Goal: Communication & Community: Ask a question

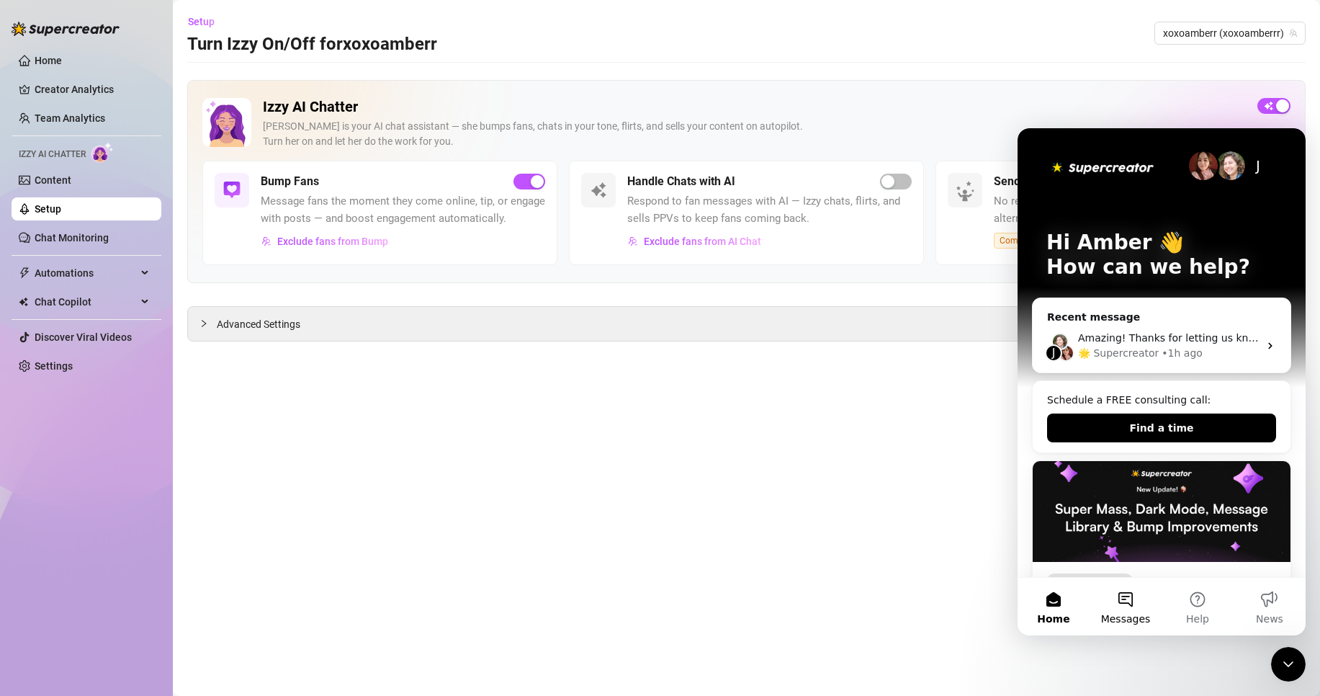
click at [1132, 606] on button "Messages" at bounding box center [1126, 607] width 72 height 58
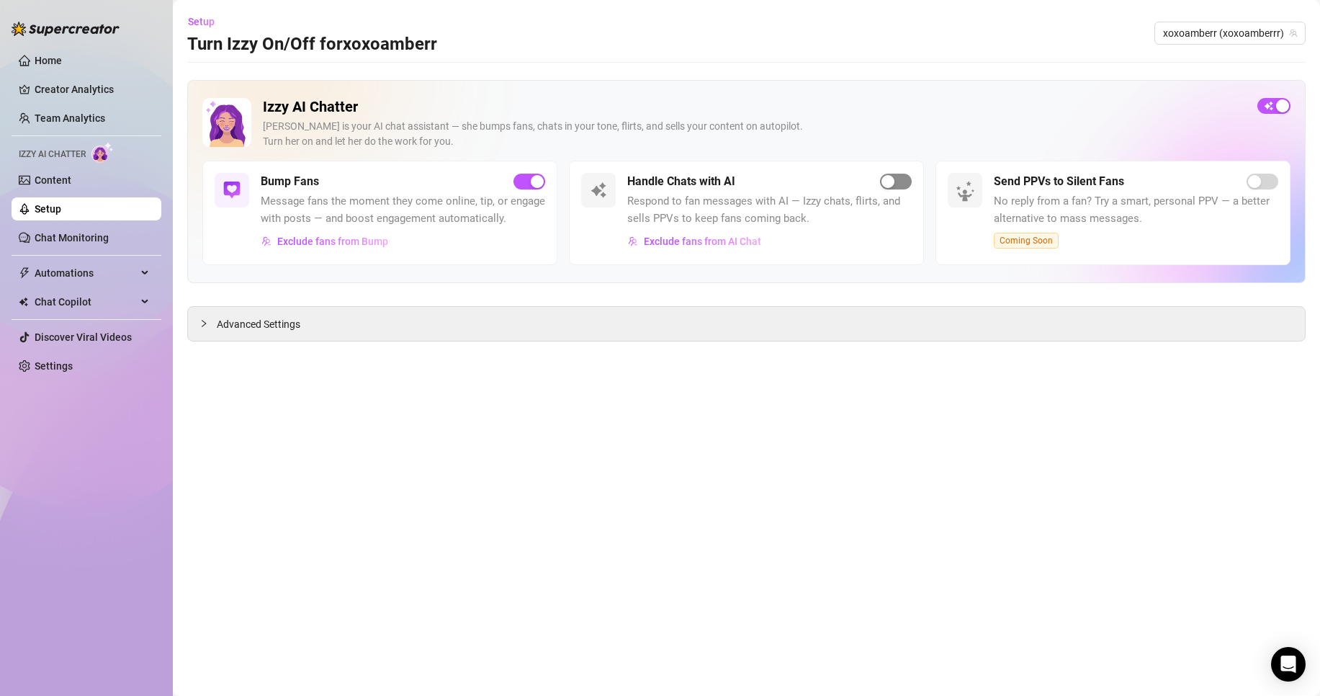
click at [896, 183] on span "button" at bounding box center [896, 182] width 32 height 16
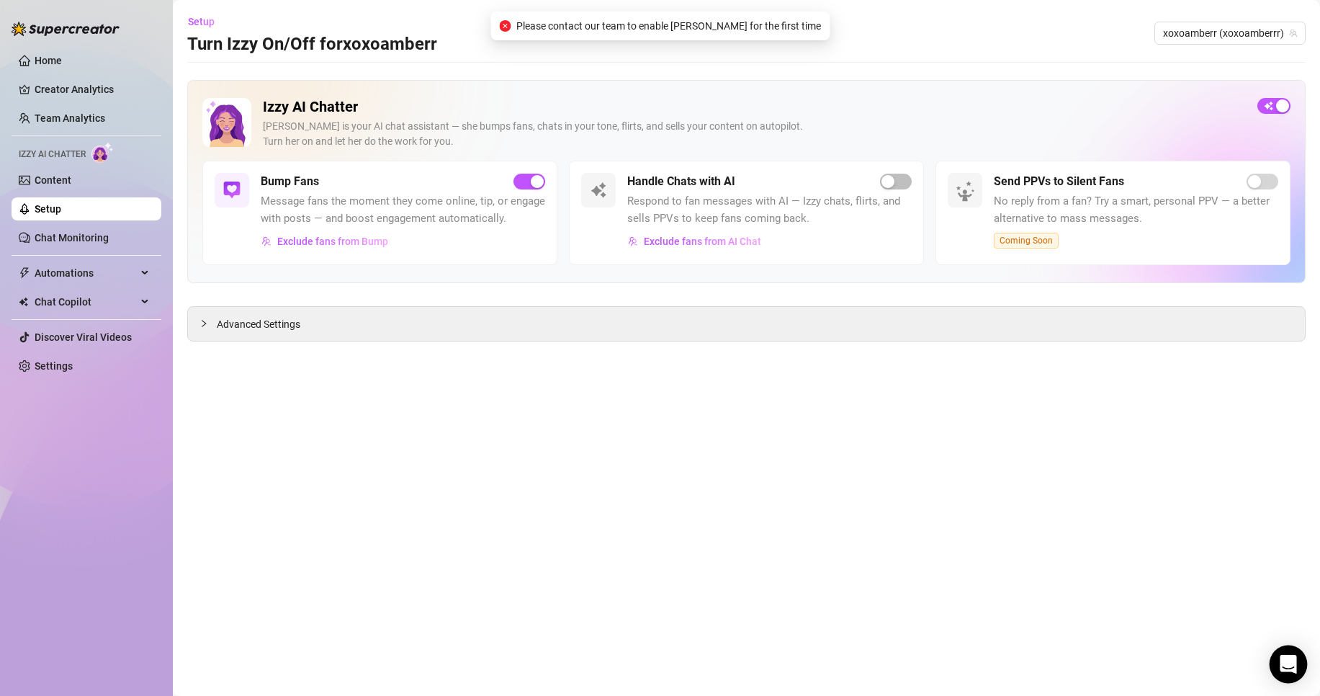
click at [1289, 663] on icon "Open Intercom Messenger" at bounding box center [1288, 664] width 17 height 19
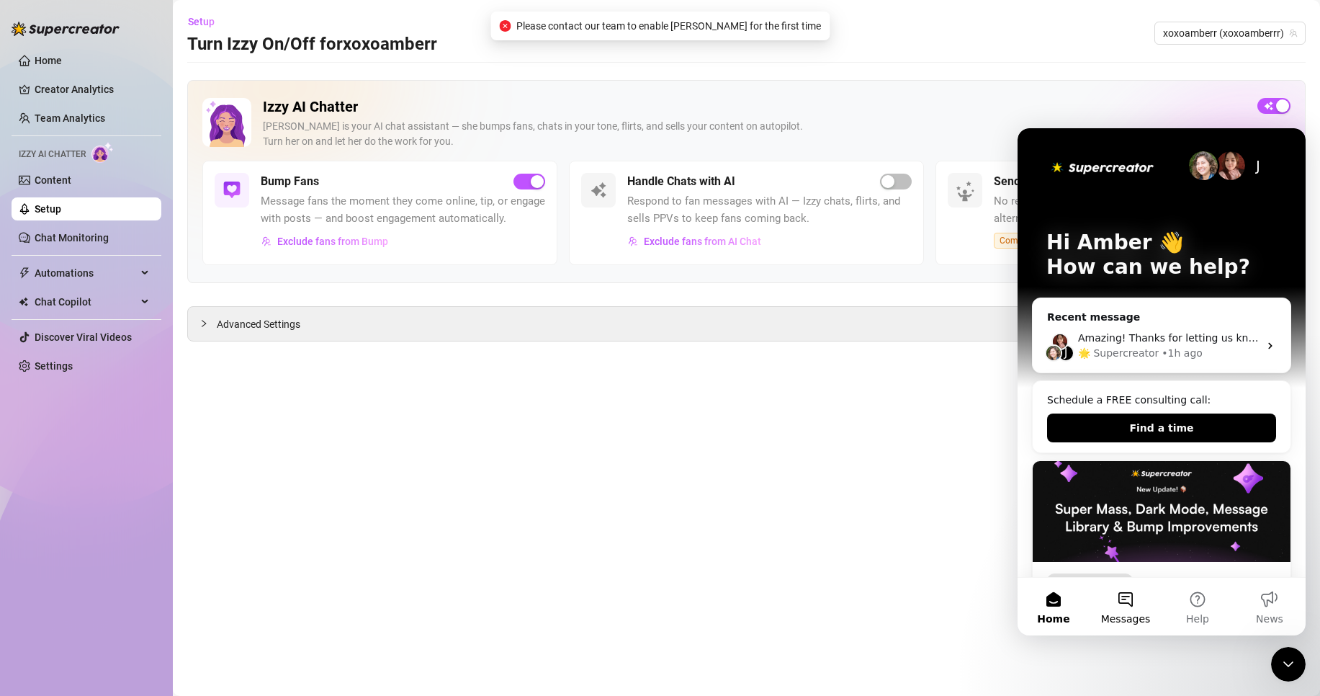
click at [1129, 609] on button "Messages" at bounding box center [1126, 607] width 72 height 58
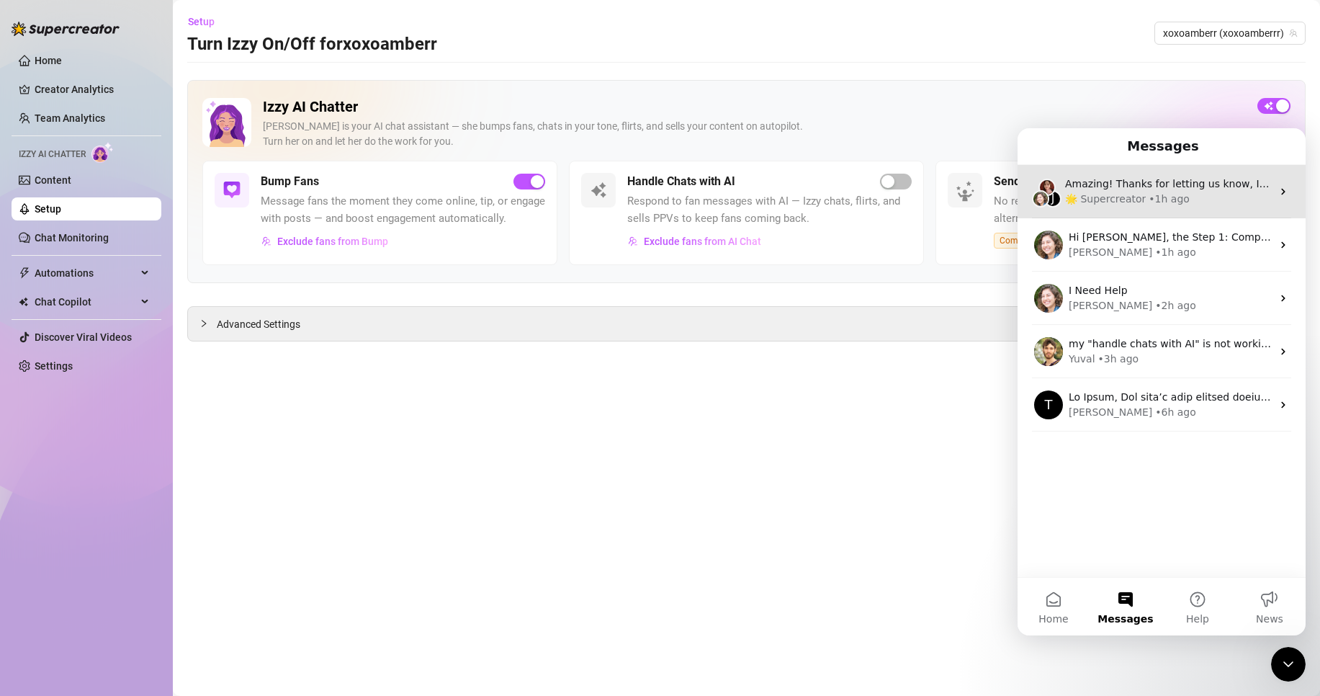
click at [1172, 205] on div "• 1h ago" at bounding box center [1169, 199] width 41 height 15
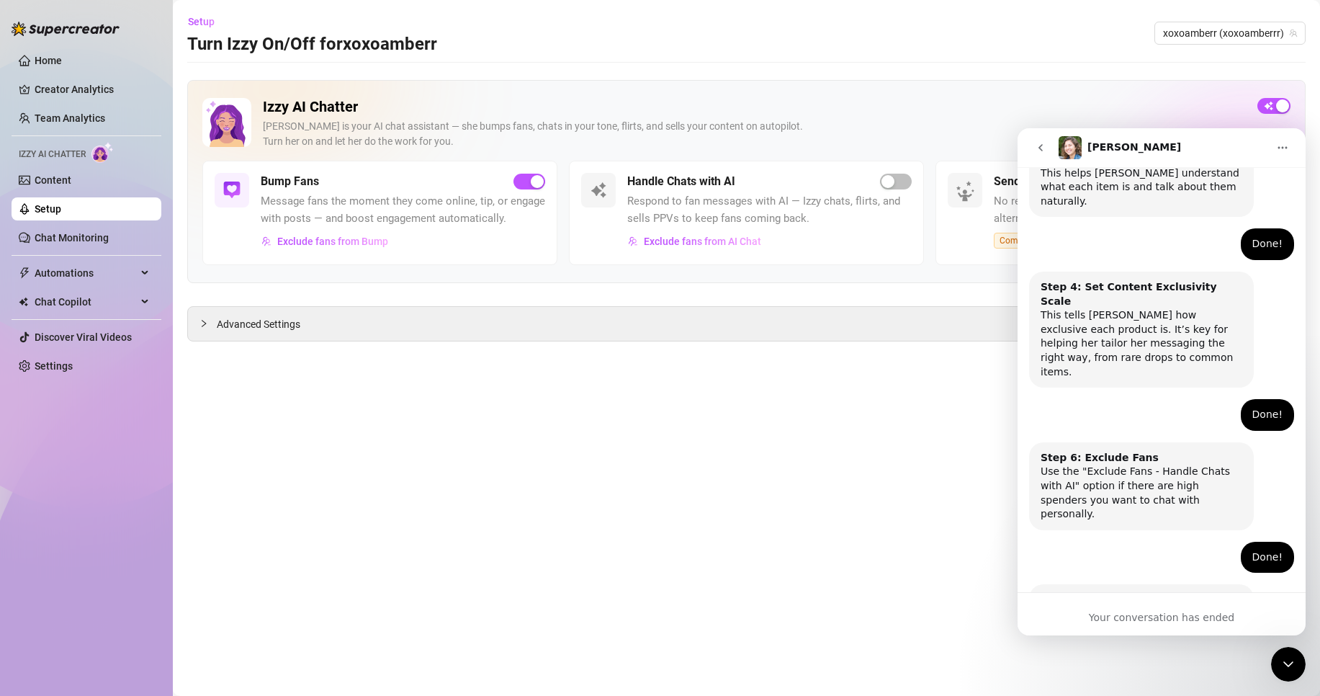
scroll to position [761, 0]
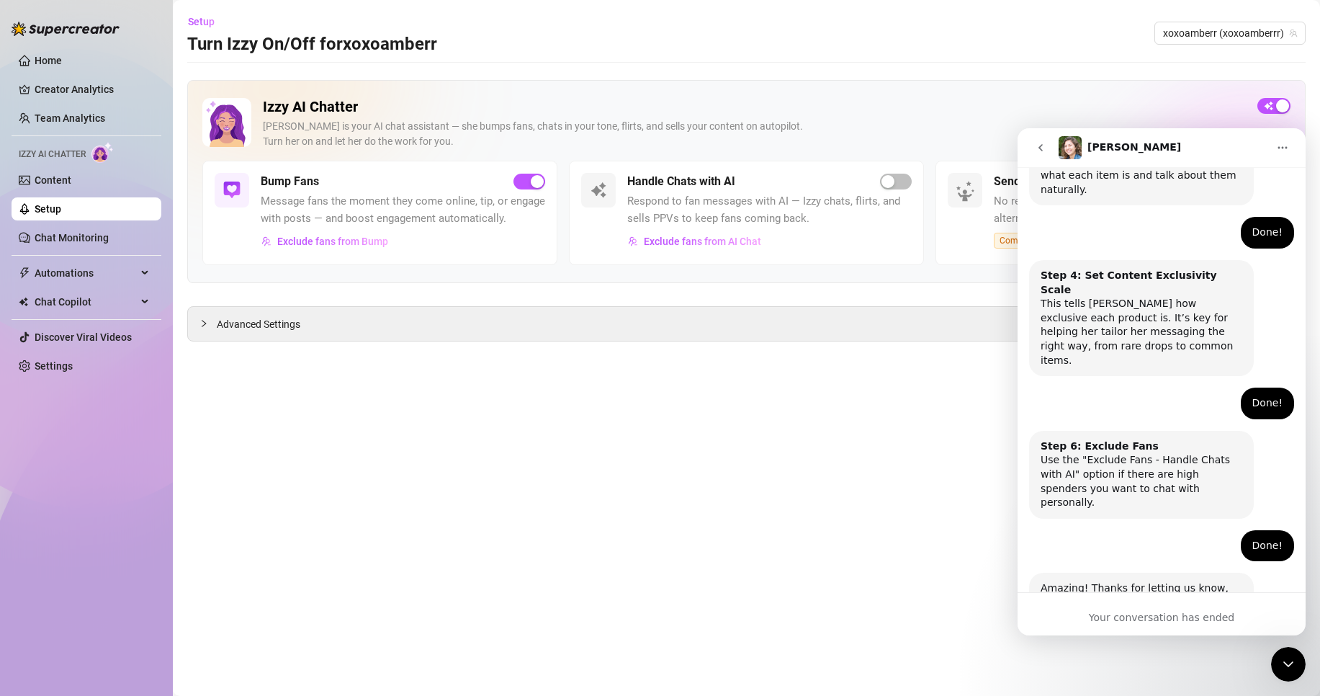
click at [1240, 581] on div "Amazing! Thanks for letting us know, I’ll review your bio now and make sure eve…" at bounding box center [1142, 616] width 202 height 71
click at [1286, 503] on div "Hey, What brings you here today? Ella • 1h ago Izzy AI Chatter 👩 Amber • 1h ago…" at bounding box center [1162, 62] width 288 height 1260
click at [1044, 151] on icon "go back" at bounding box center [1041, 148] width 12 height 12
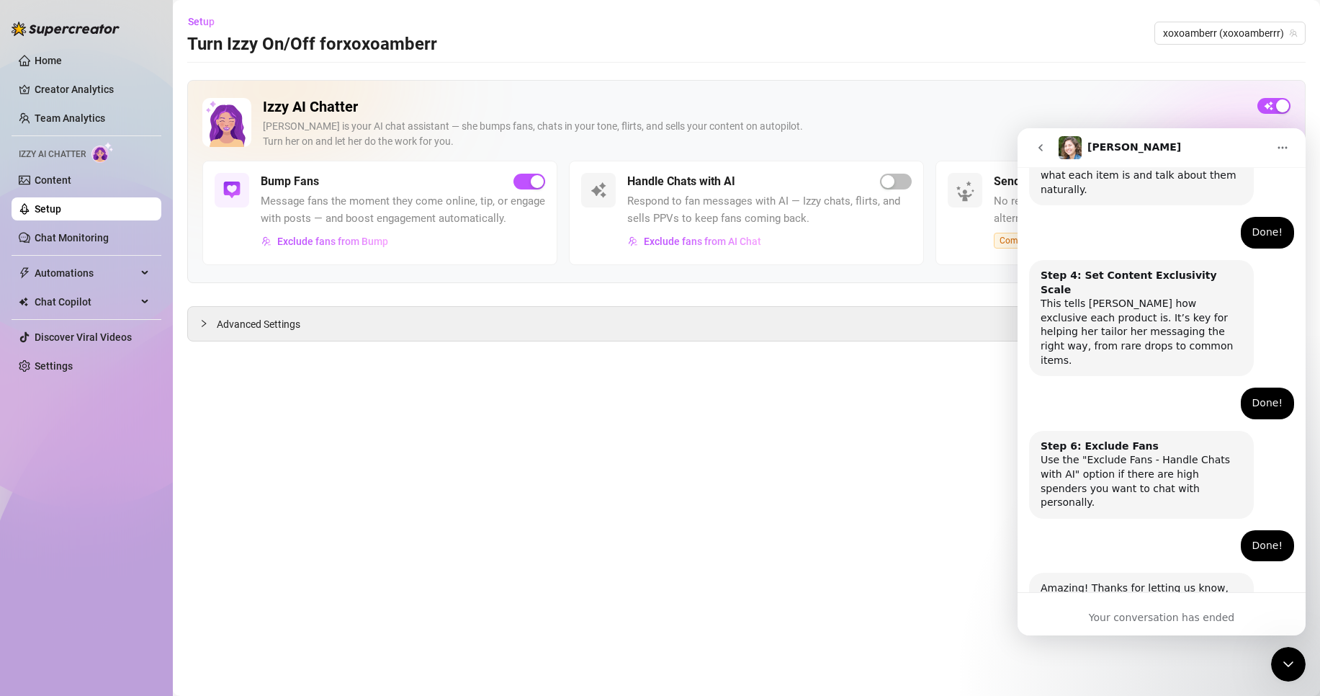
scroll to position [0, 0]
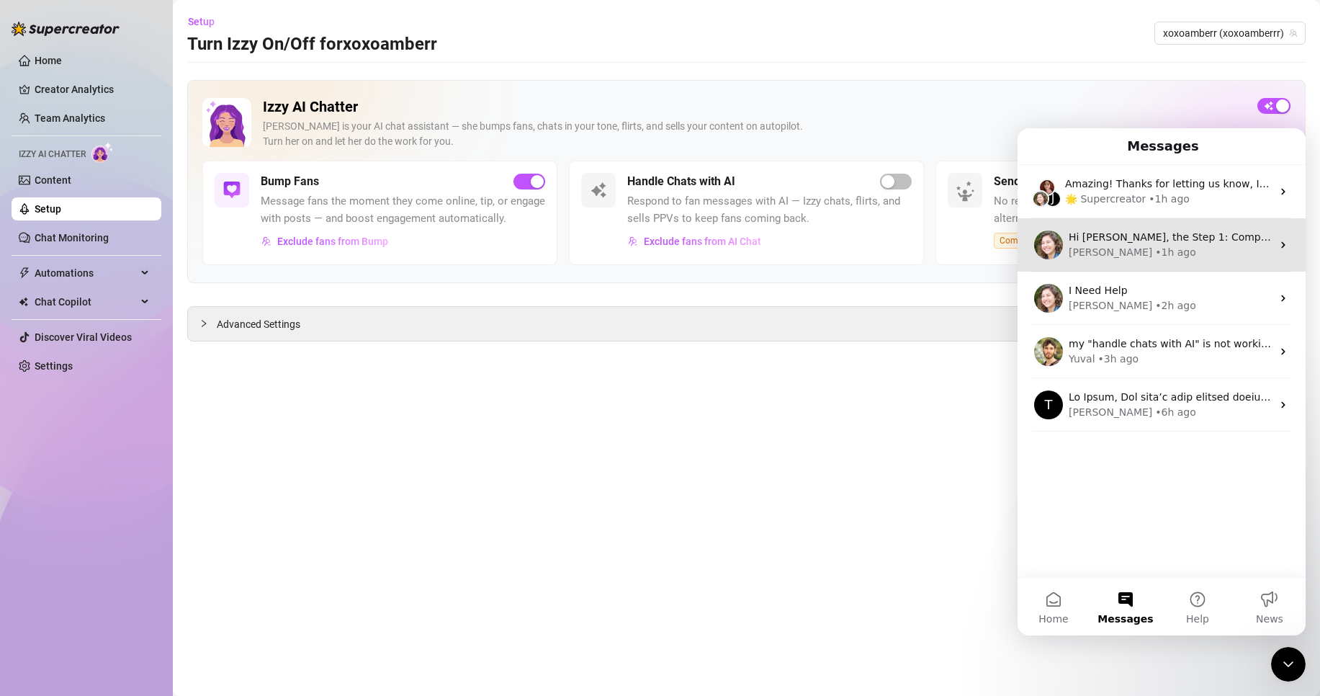
click at [1139, 248] on div "Ella • 1h ago" at bounding box center [1170, 252] width 203 height 15
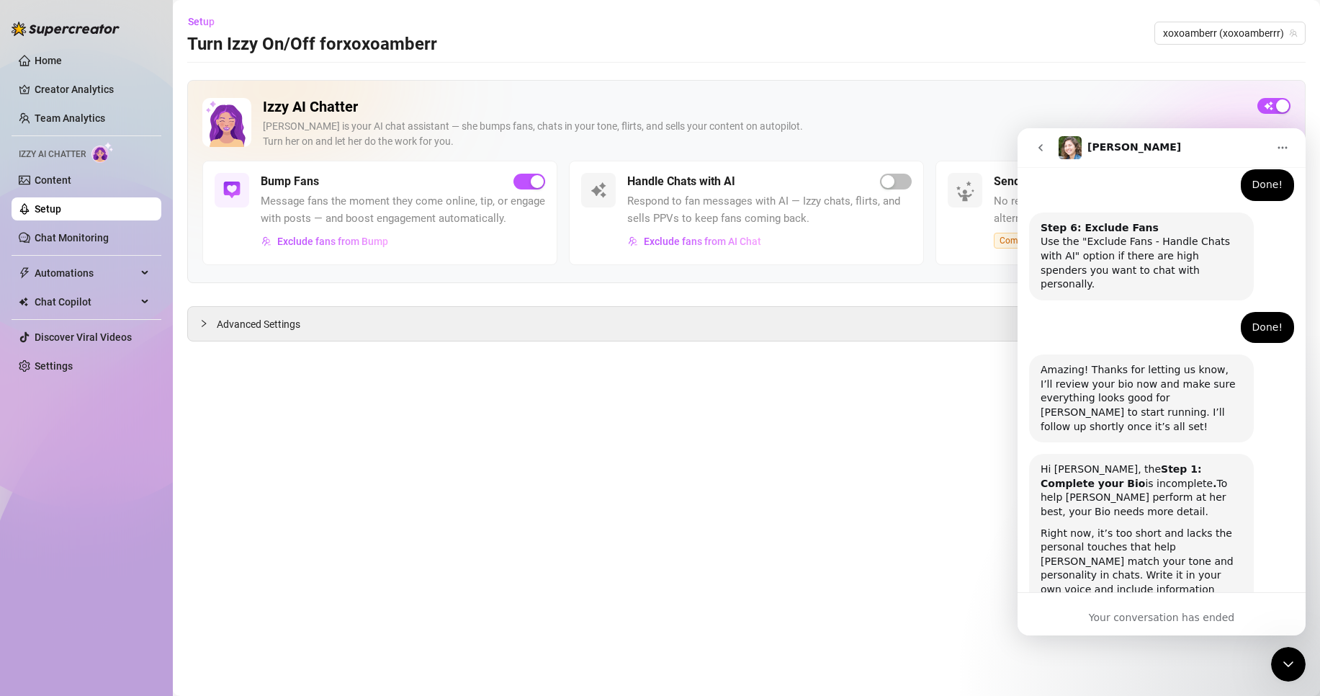
scroll to position [987, 0]
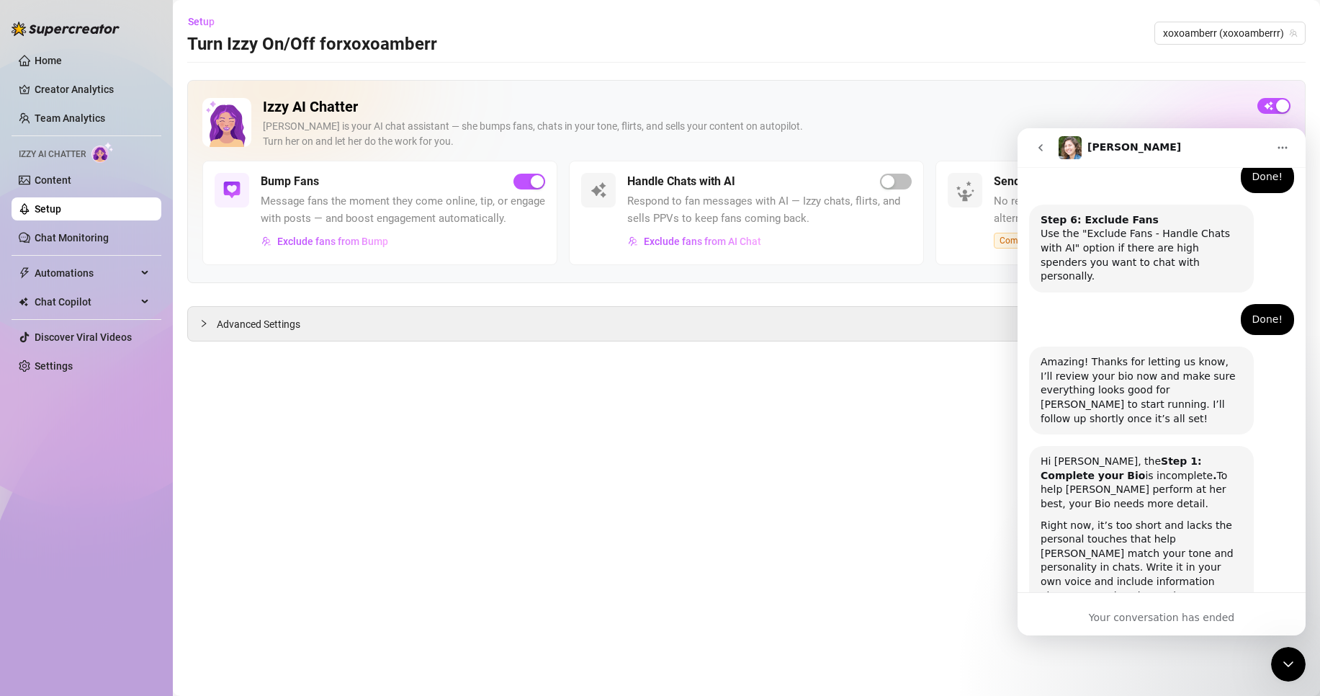
click at [1047, 153] on button "go back" at bounding box center [1040, 147] width 27 height 27
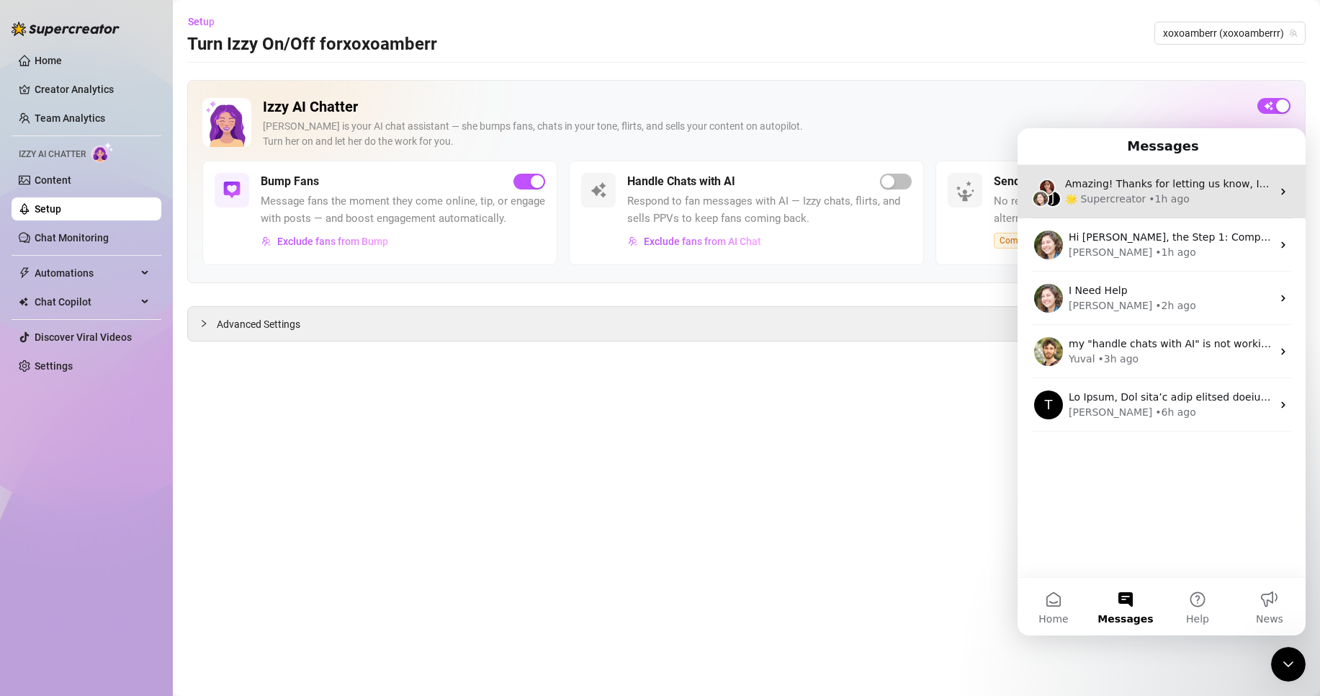
scroll to position [0, 0]
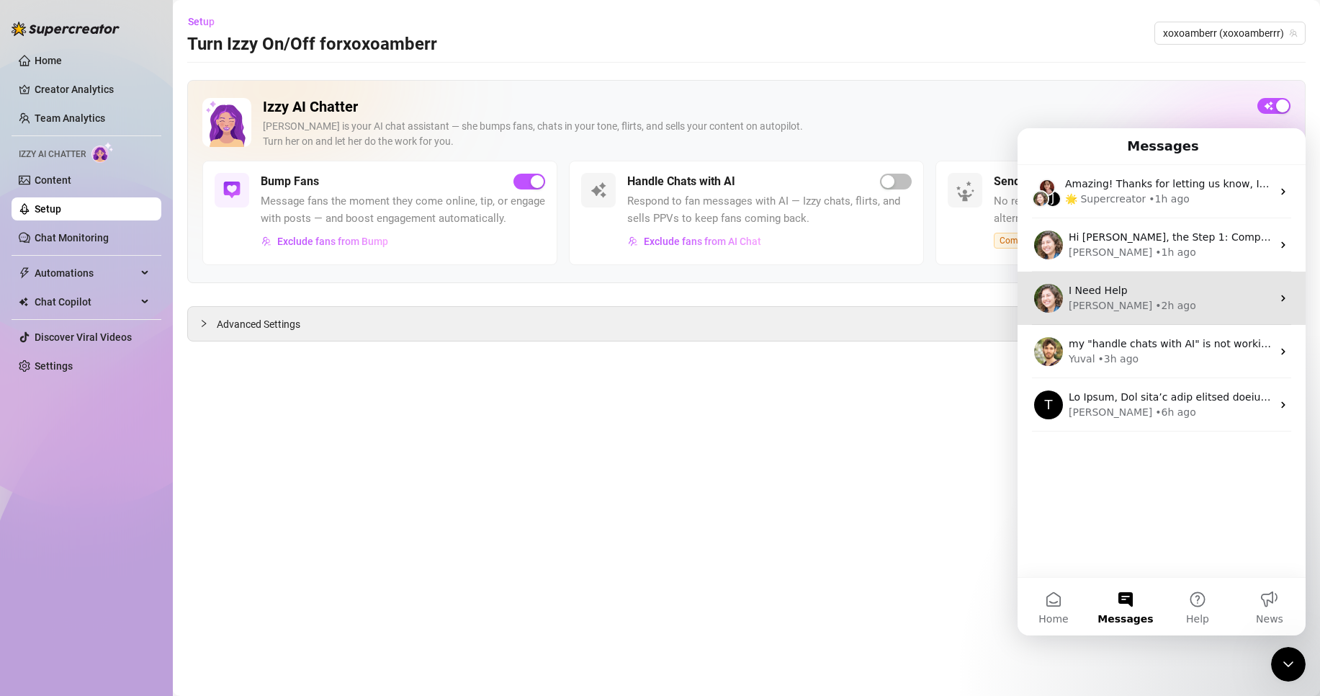
click at [1152, 302] on div "Ella • 2h ago" at bounding box center [1170, 305] width 203 height 15
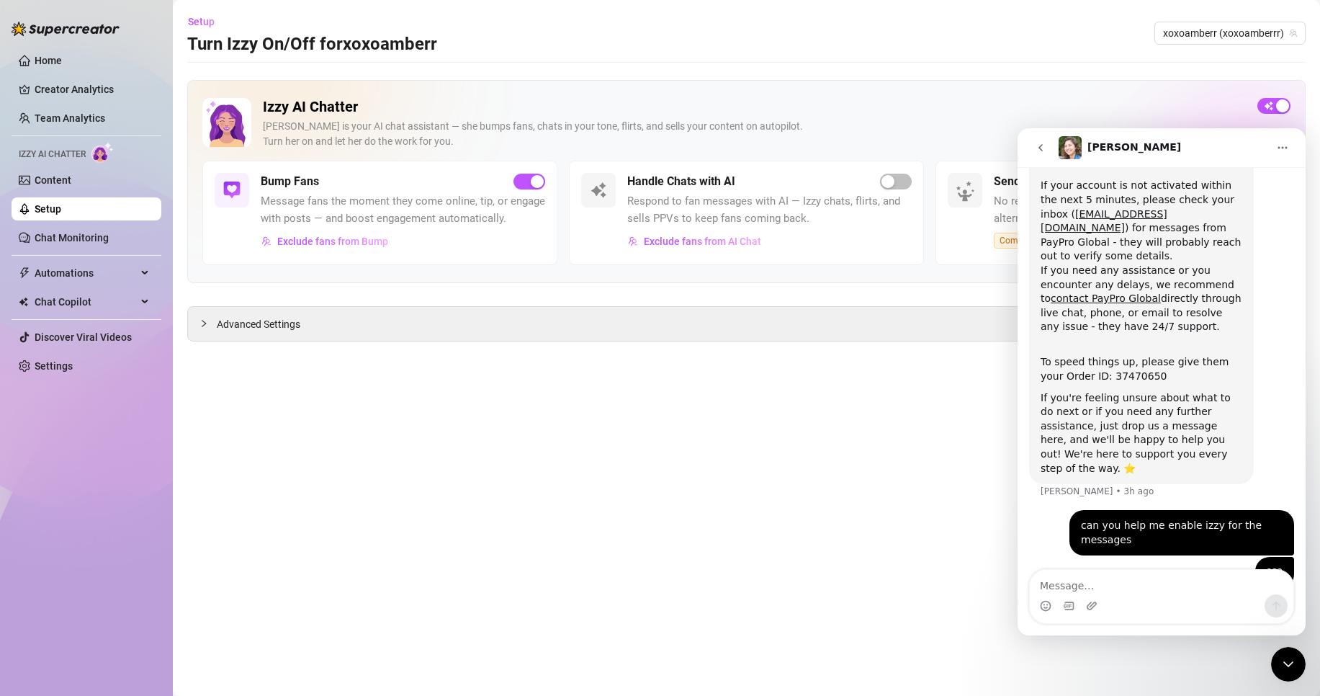
scroll to position [296, 0]
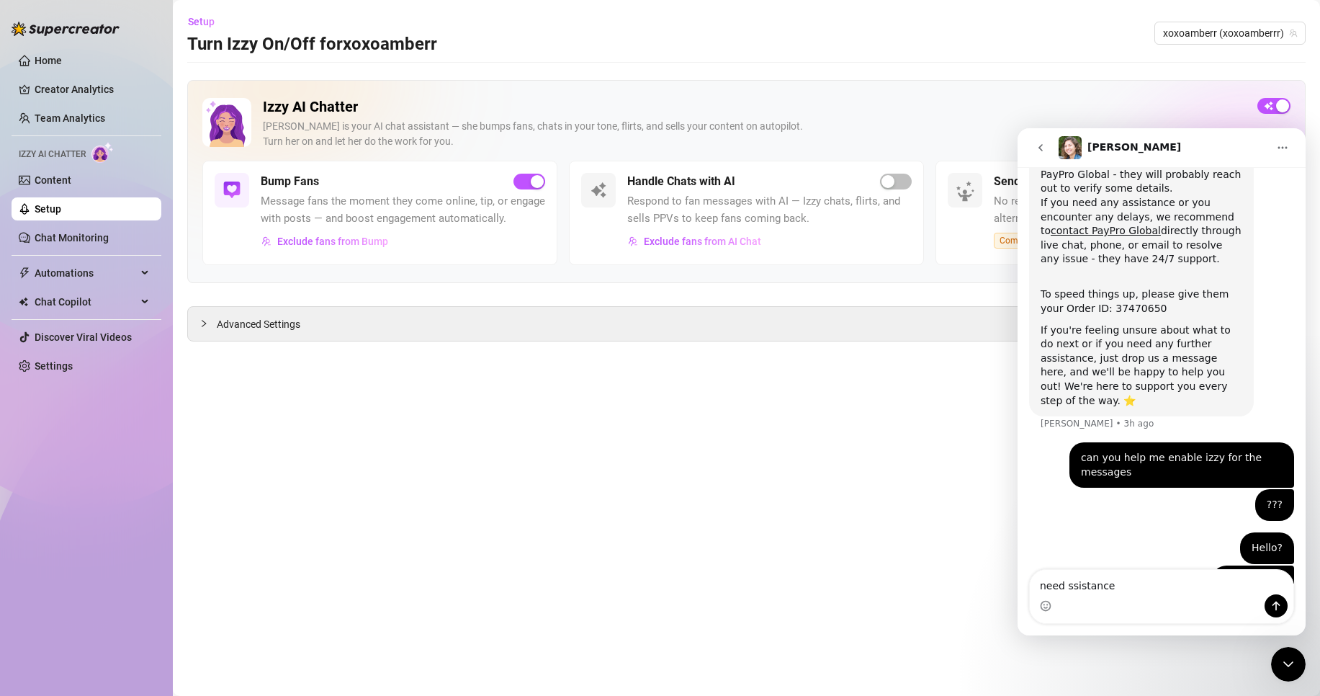
click at [1067, 584] on textarea "need ssistance" at bounding box center [1162, 582] width 264 height 24
type textarea "need assistance"
click at [1283, 609] on button "Send a message…" at bounding box center [1276, 605] width 23 height 23
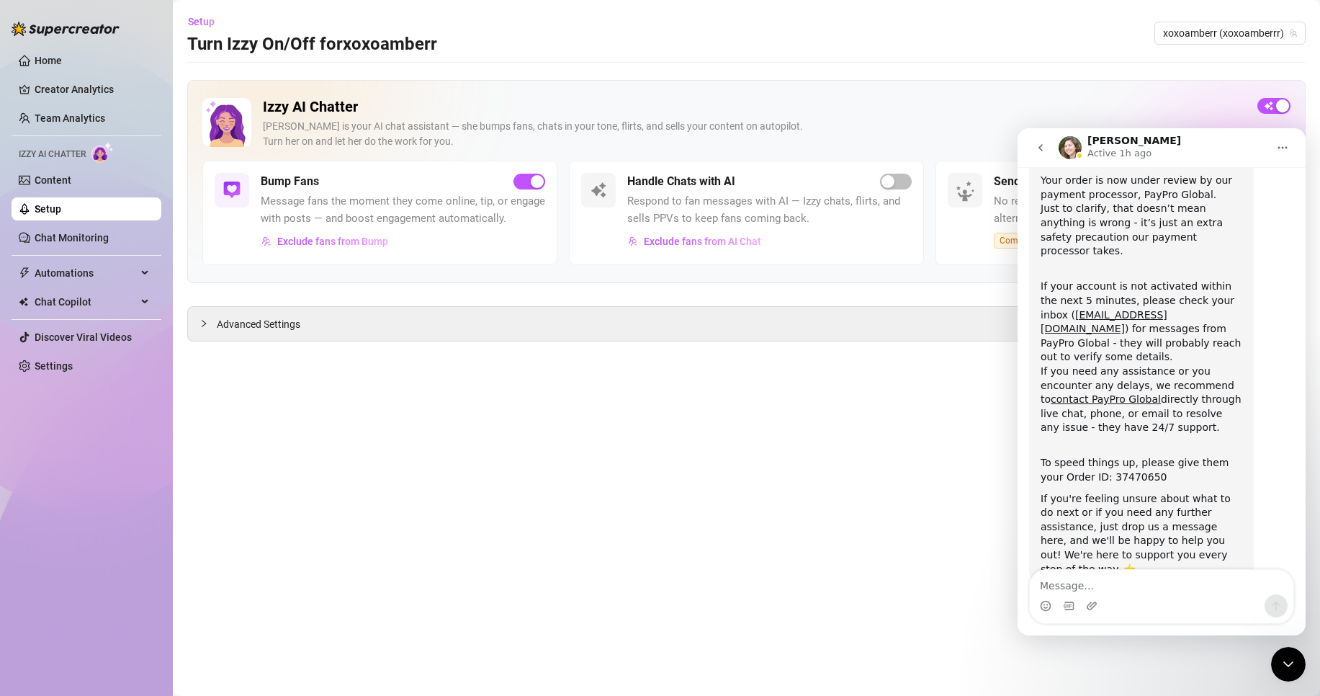
scroll to position [339, 0]
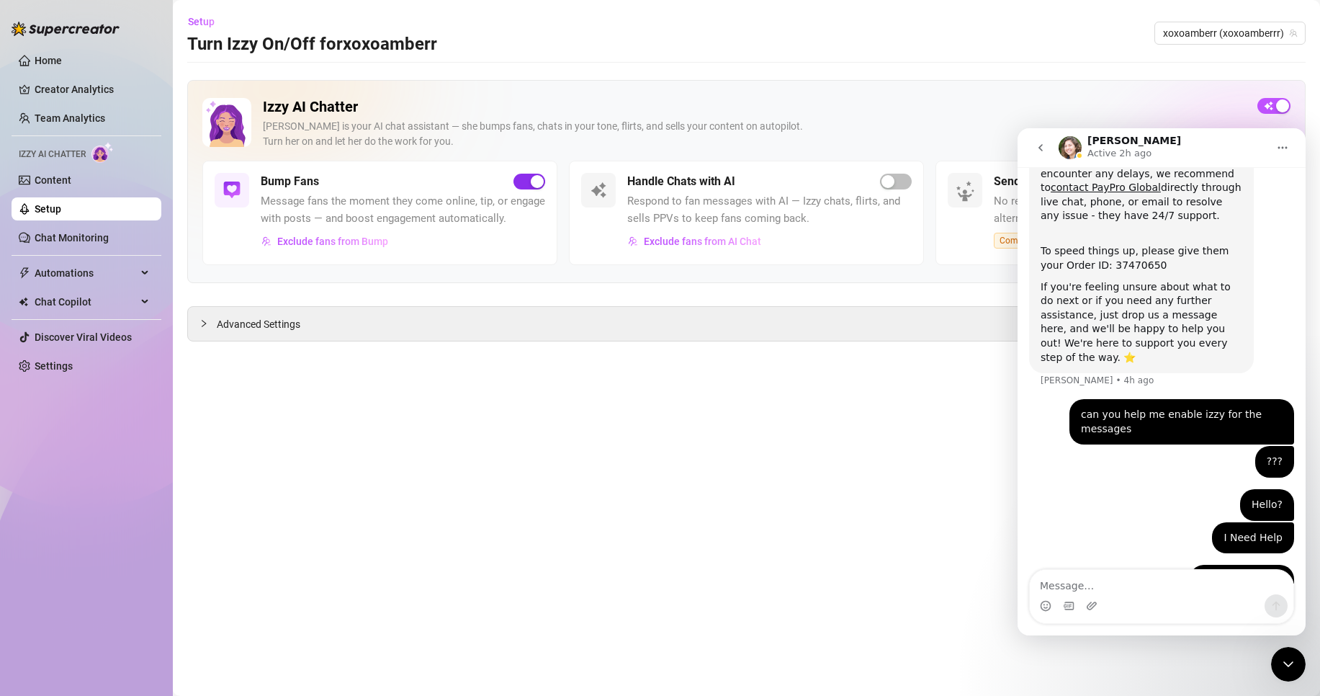
click at [541, 176] on div "button" at bounding box center [537, 181] width 13 height 13
drag, startPoint x: 1045, startPoint y: 155, endPoint x: 1904, endPoint y: 275, distance: 867.7
click at [1045, 155] on button "go back" at bounding box center [1040, 147] width 27 height 27
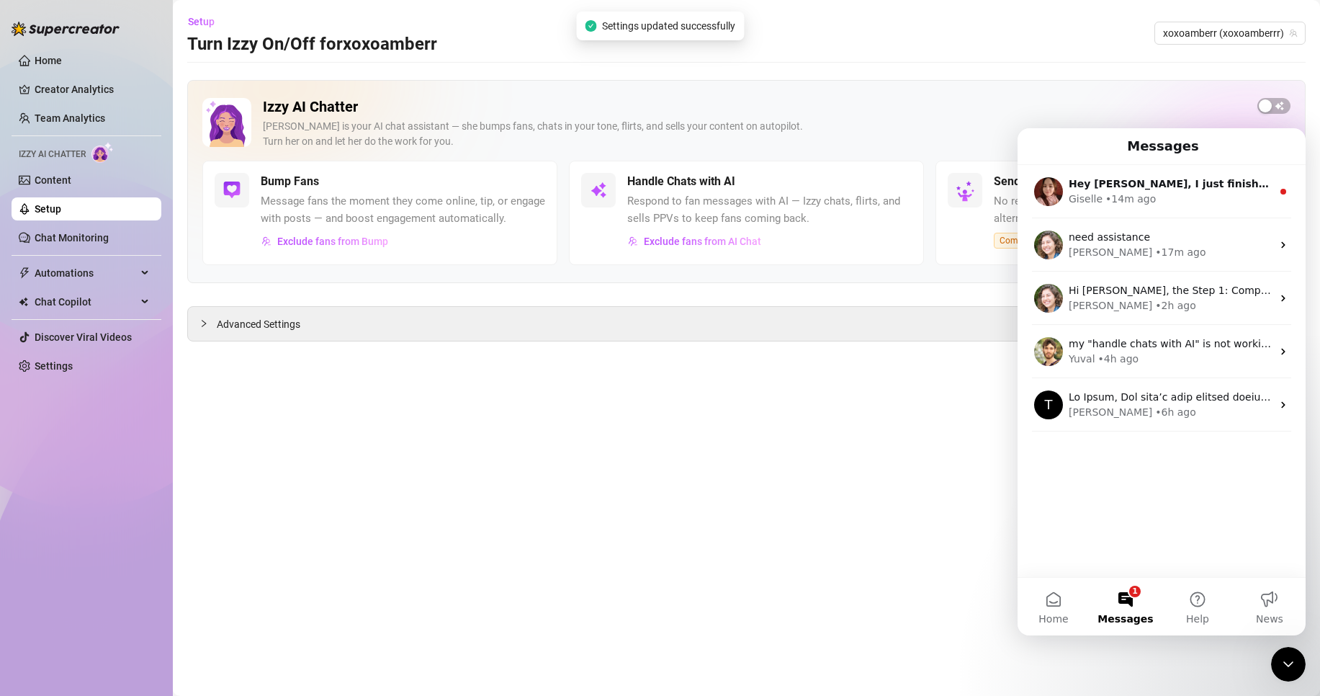
scroll to position [0, 0]
click at [835, 125] on div "Izzy is your AI chat assistant — she bumps fans, chats in your tone, flirts, an…" at bounding box center [754, 134] width 983 height 30
drag, startPoint x: 945, startPoint y: 123, endPoint x: 955, endPoint y: 124, distance: 10.1
click at [951, 125] on div "Izzy is your AI chat assistant — she bumps fans, chats in your tone, flirts, an…" at bounding box center [754, 134] width 983 height 30
click at [834, 523] on main "Setup Turn Izzy On/Off for xoxoamberr xoxoamberr (xoxoamberrr) Izzy AI Chatter …" at bounding box center [746, 348] width 1147 height 696
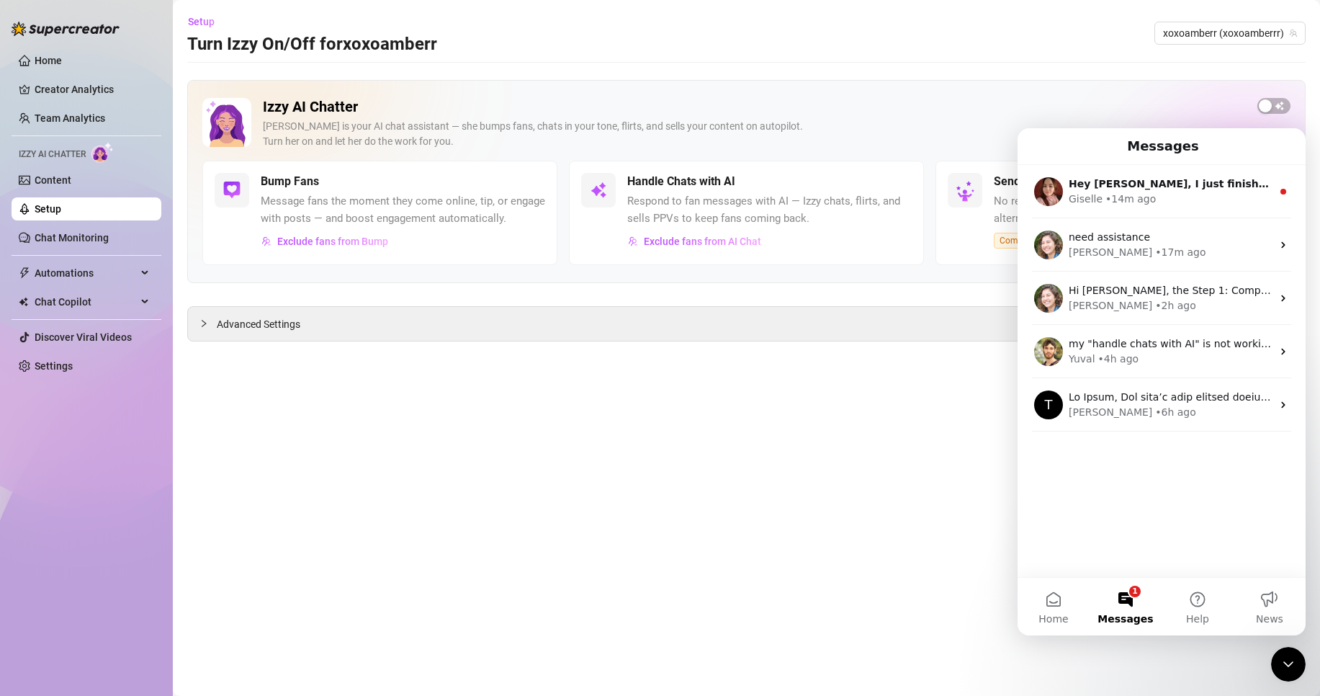
click at [1284, 661] on icon "Close Intercom Messenger" at bounding box center [1288, 663] width 17 height 17
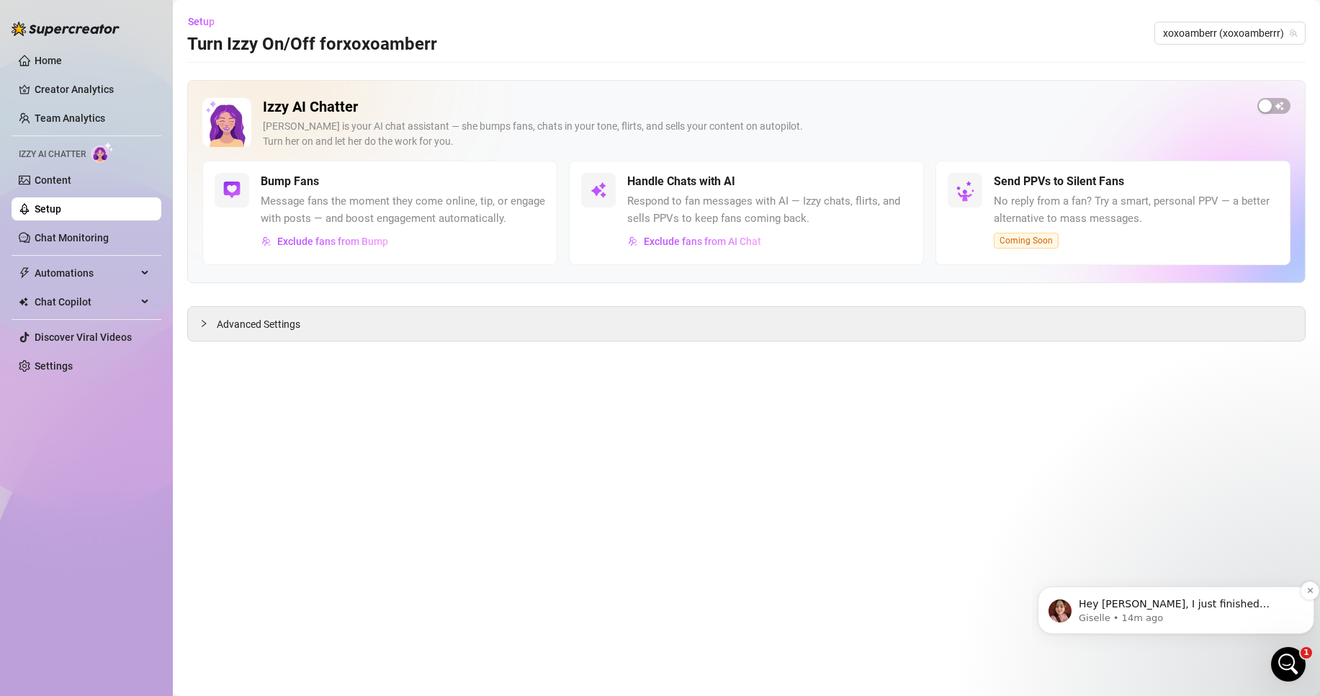
click at [1276, 615] on p "Giselle • 14m ago" at bounding box center [1188, 618] width 218 height 13
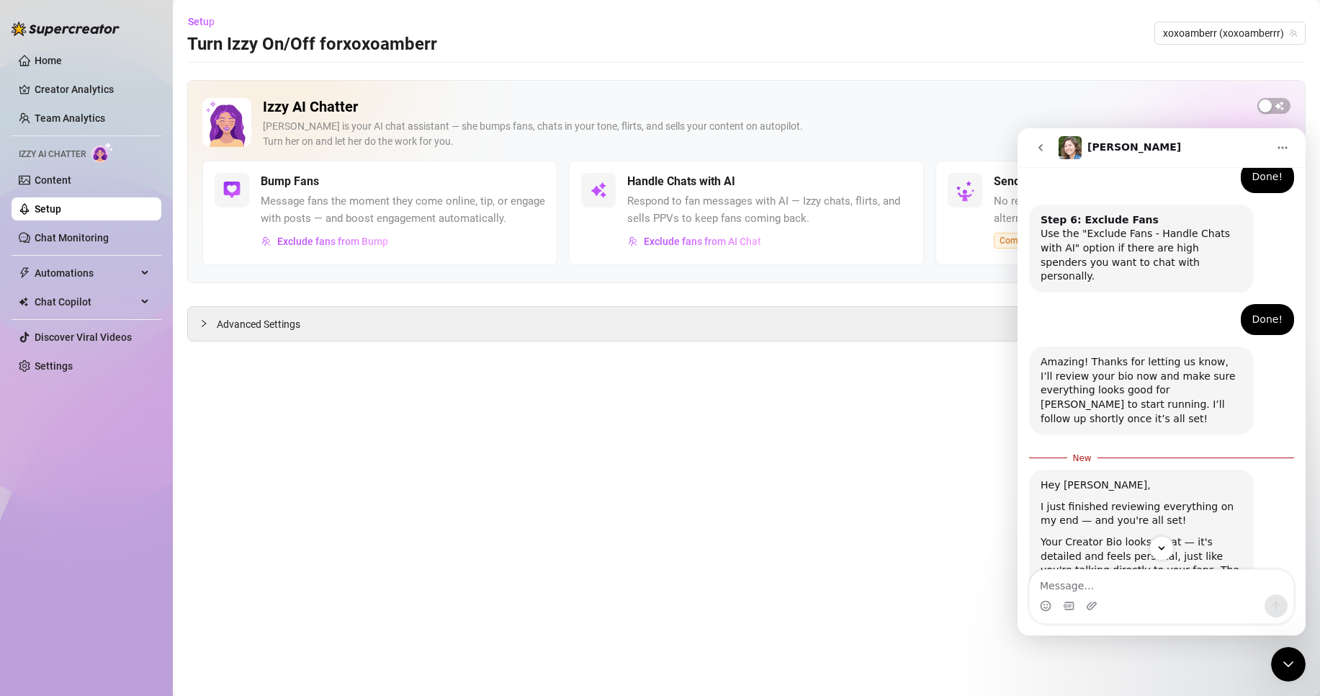
scroll to position [1042, 0]
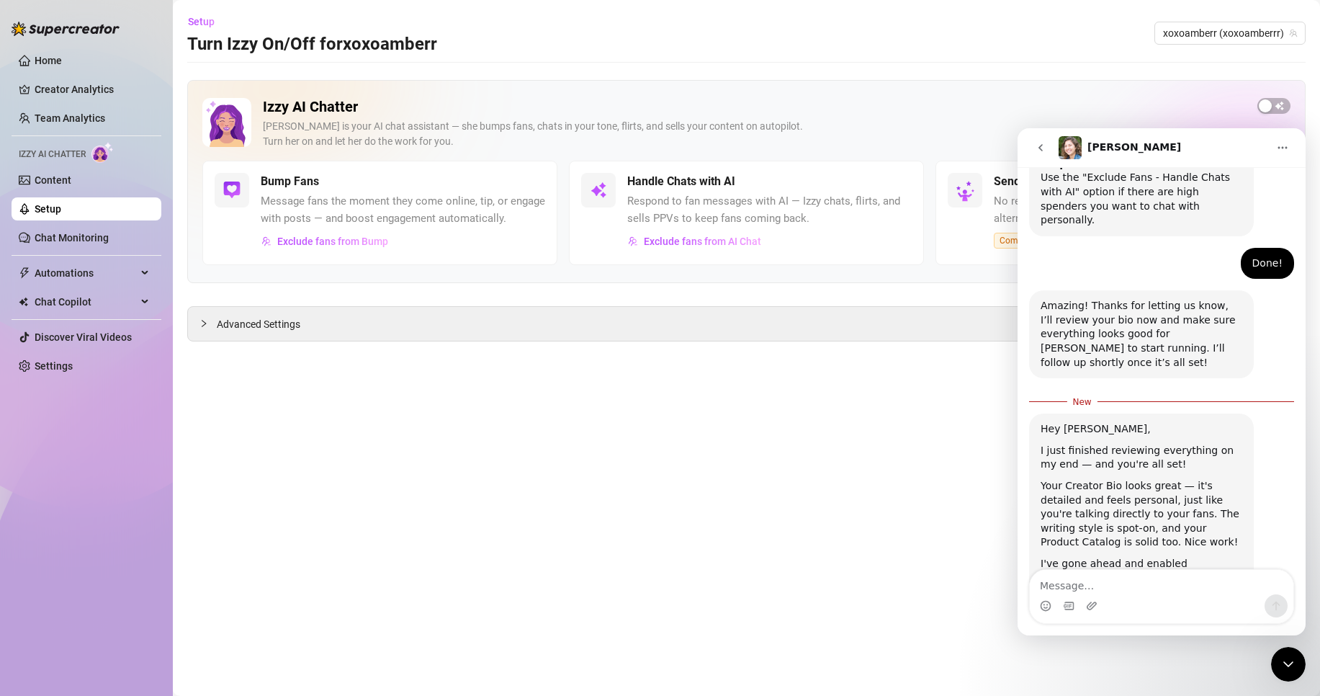
drag, startPoint x: 671, startPoint y: 424, endPoint x: 682, endPoint y: 364, distance: 61.6
click at [675, 416] on main "Setup Turn Izzy On/Off for xoxoamberr xoxoamberr (xoxoamberrr) Izzy AI Chatter …" at bounding box center [746, 348] width 1147 height 696
click at [1044, 148] on icon "go back" at bounding box center [1041, 148] width 12 height 12
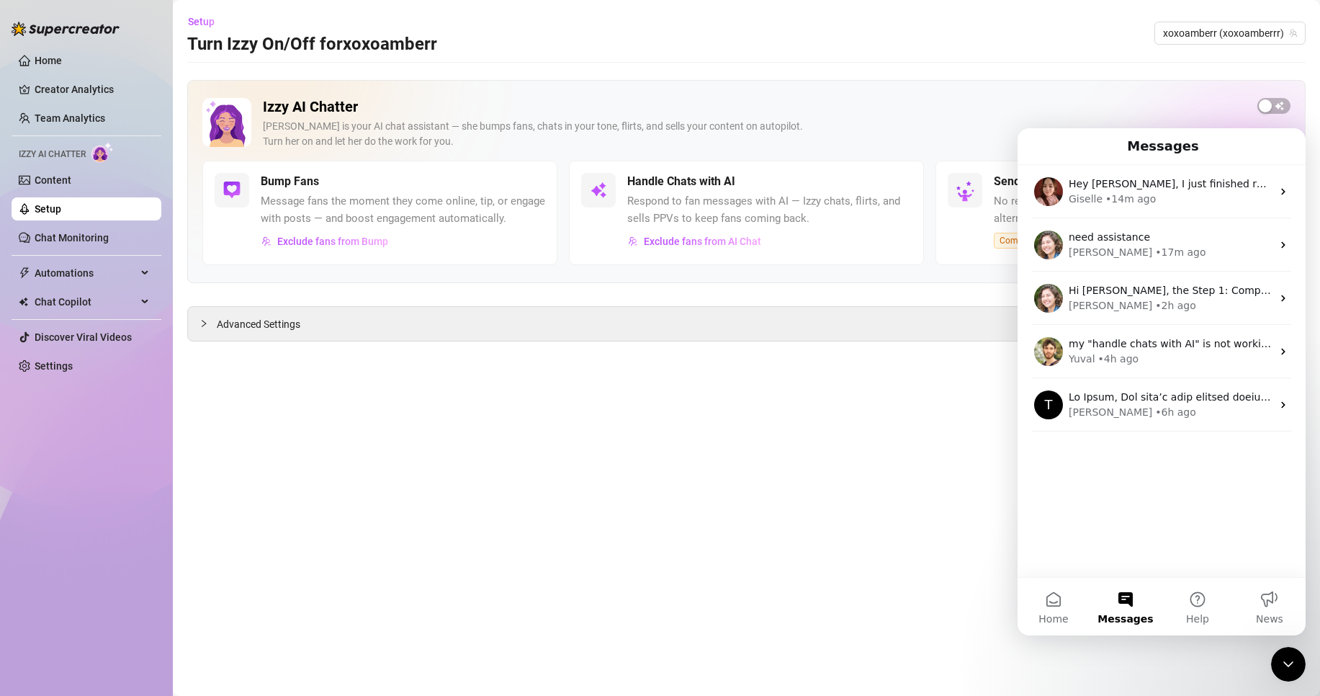
scroll to position [0, 0]
click at [1129, 96] on div "Izzy AI Chatter Izzy is your AI chat assistant — she bumps fans, chats in your …" at bounding box center [746, 181] width 1119 height 203
drag, startPoint x: 1284, startPoint y: 659, endPoint x: 1288, endPoint y: 650, distance: 9.4
click at [1284, 657] on icon "Close Intercom Messenger" at bounding box center [1288, 663] width 17 height 17
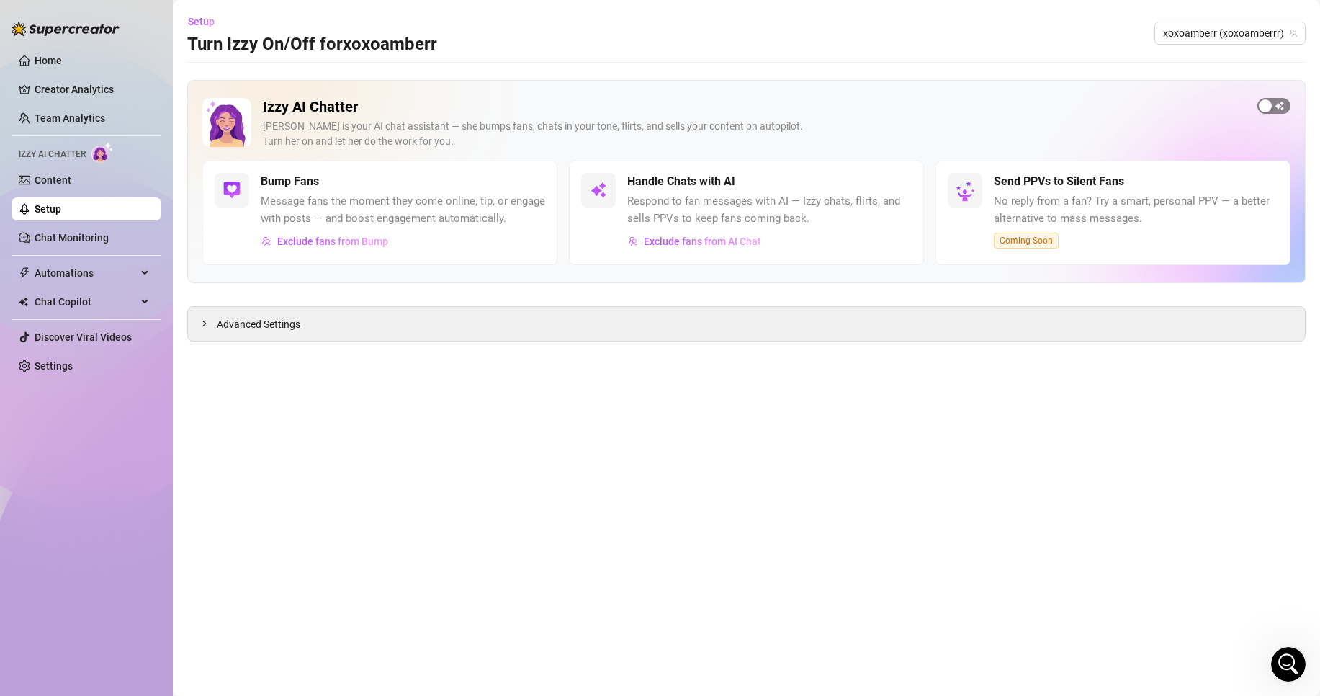
click at [1266, 104] on div "button" at bounding box center [1265, 105] width 13 height 13
click at [62, 60] on link "Home" at bounding box center [48, 61] width 27 height 12
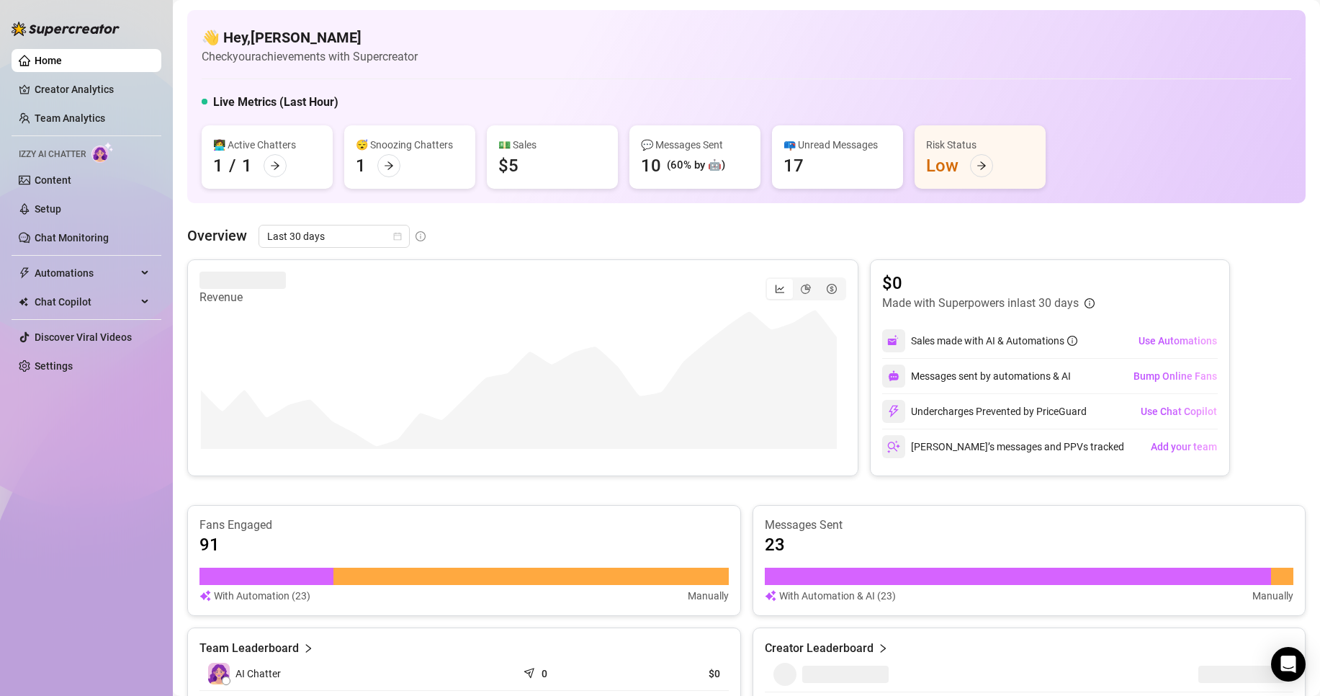
click at [805, 161] on div "📪 Unread Messages 17" at bounding box center [837, 156] width 131 height 63
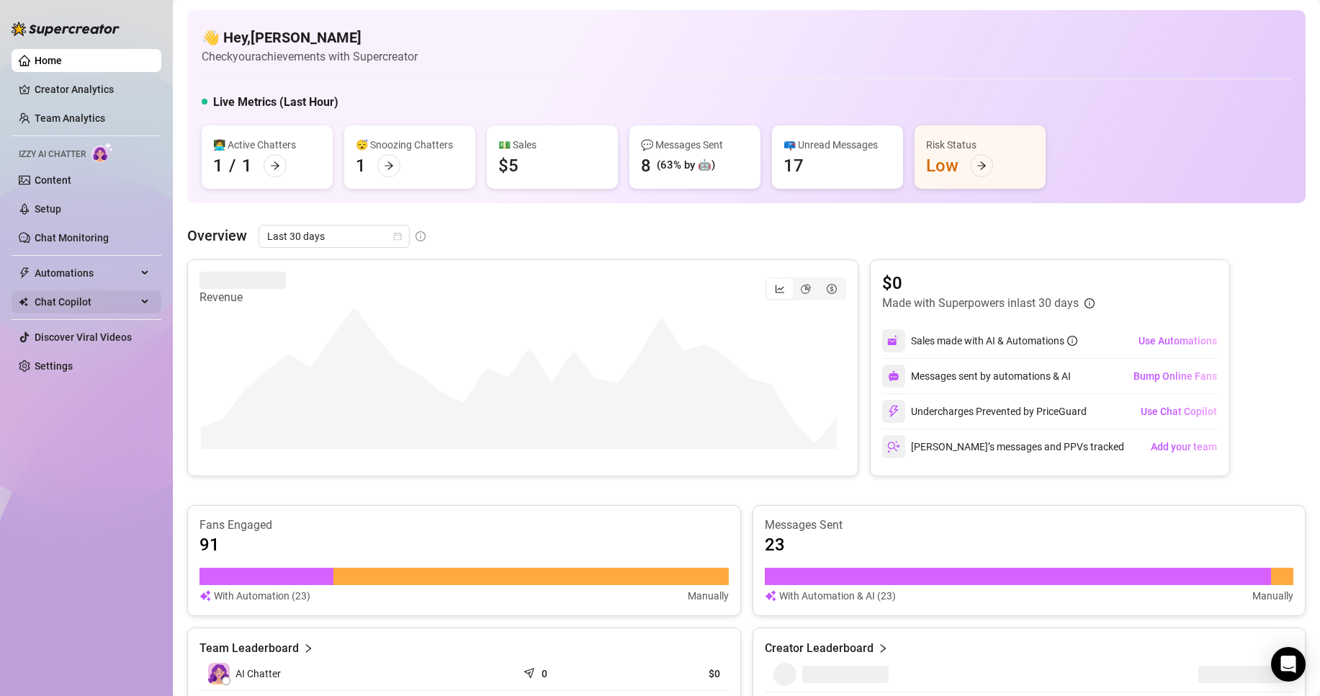
click at [86, 305] on span "Chat Copilot" at bounding box center [86, 301] width 102 height 23
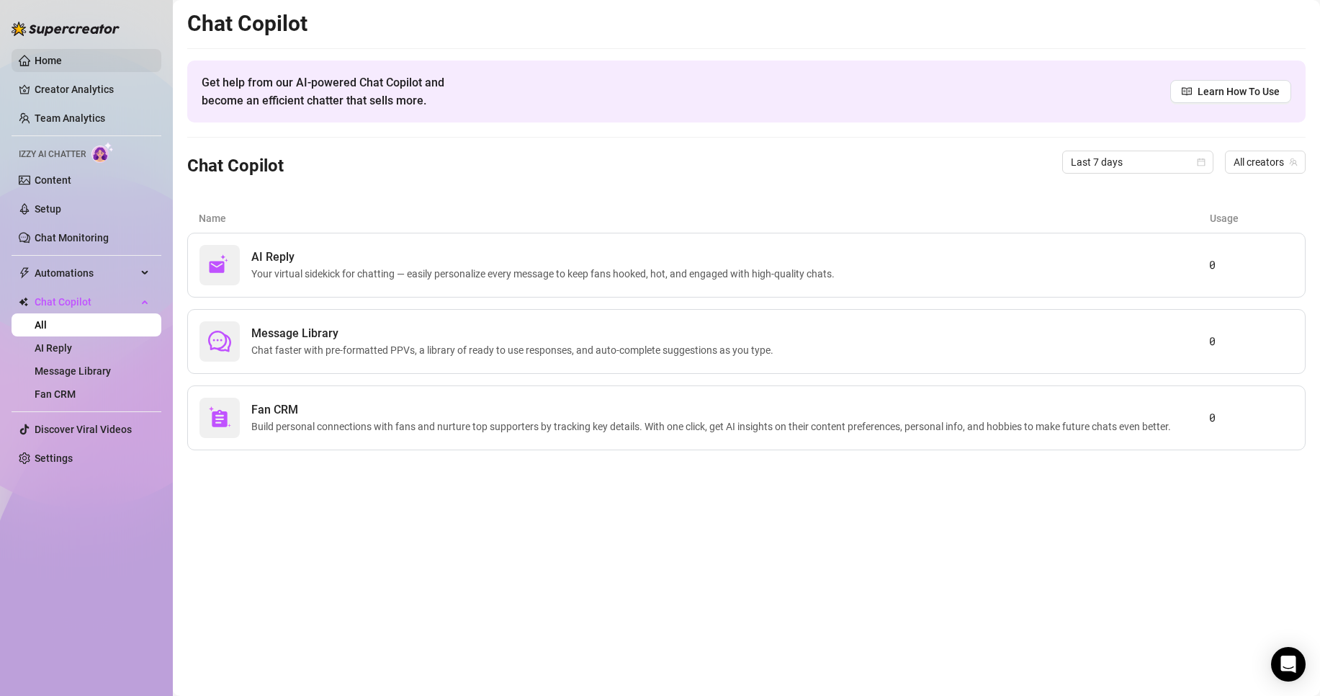
click at [62, 62] on link "Home" at bounding box center [48, 61] width 27 height 12
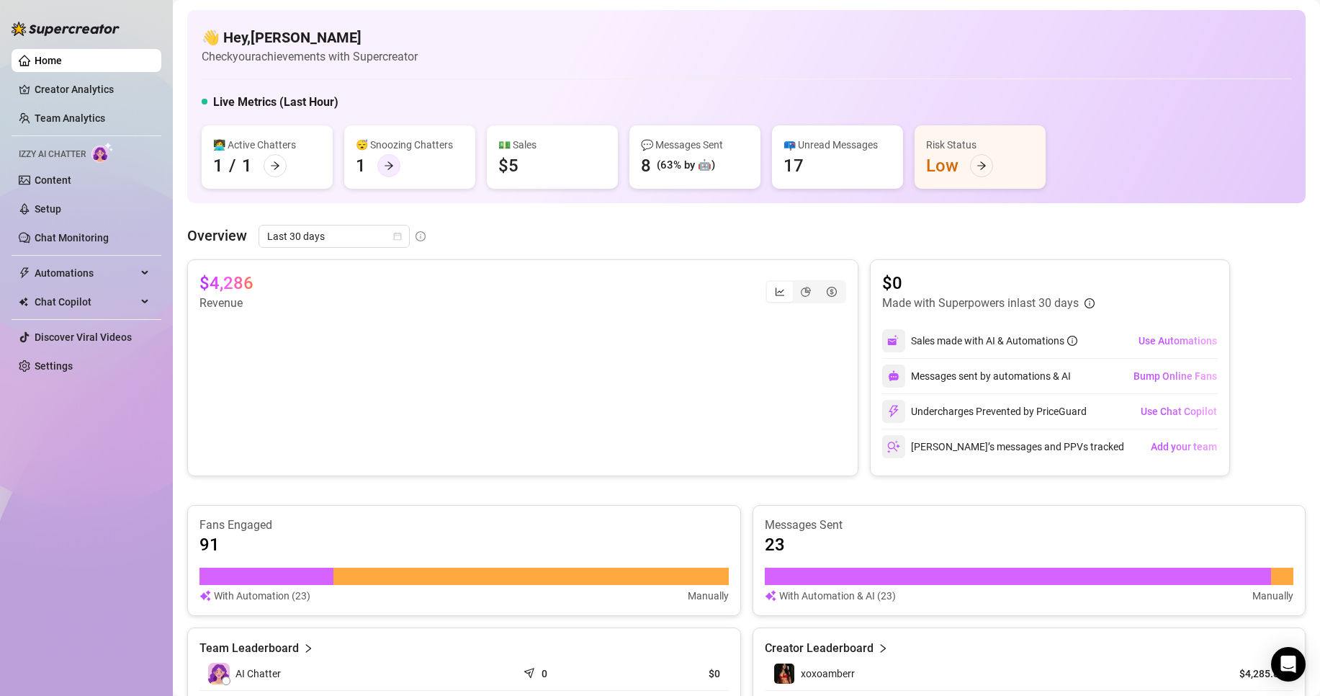
click at [393, 166] on icon "arrow-right" at bounding box center [389, 166] width 10 height 10
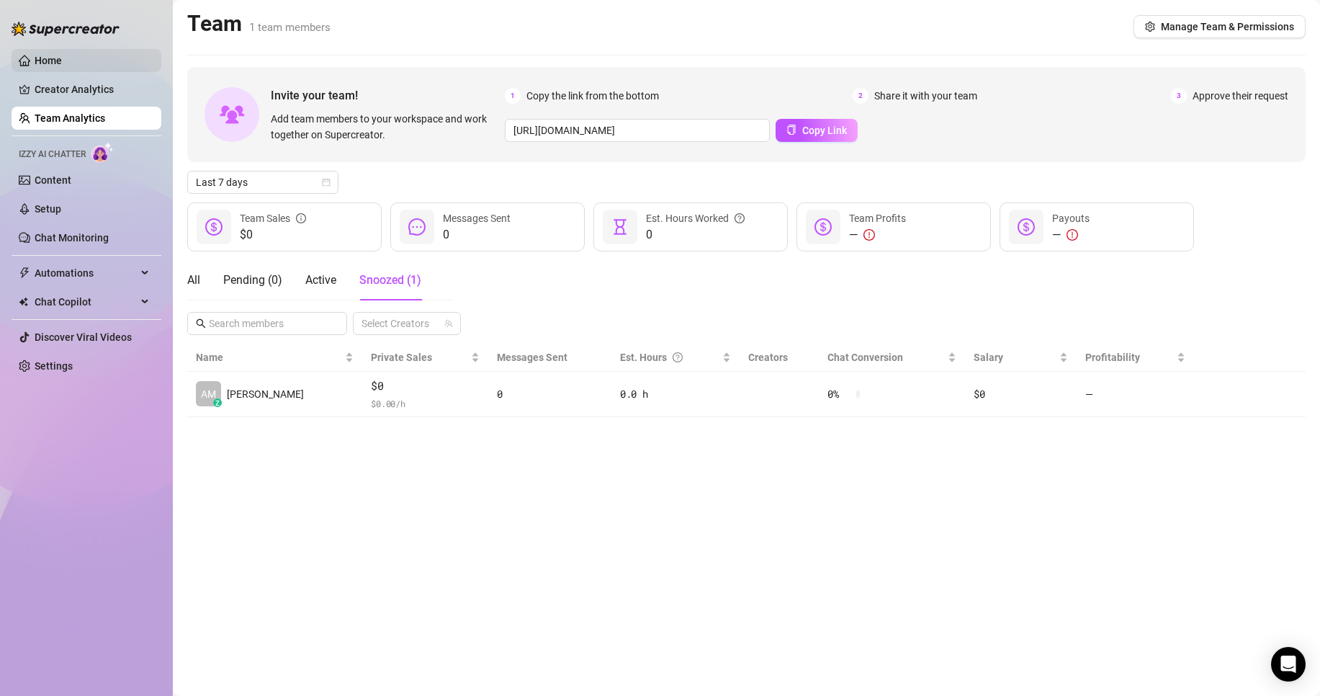
click at [62, 55] on link "Home" at bounding box center [48, 61] width 27 height 12
